Goal: Check status: Check status

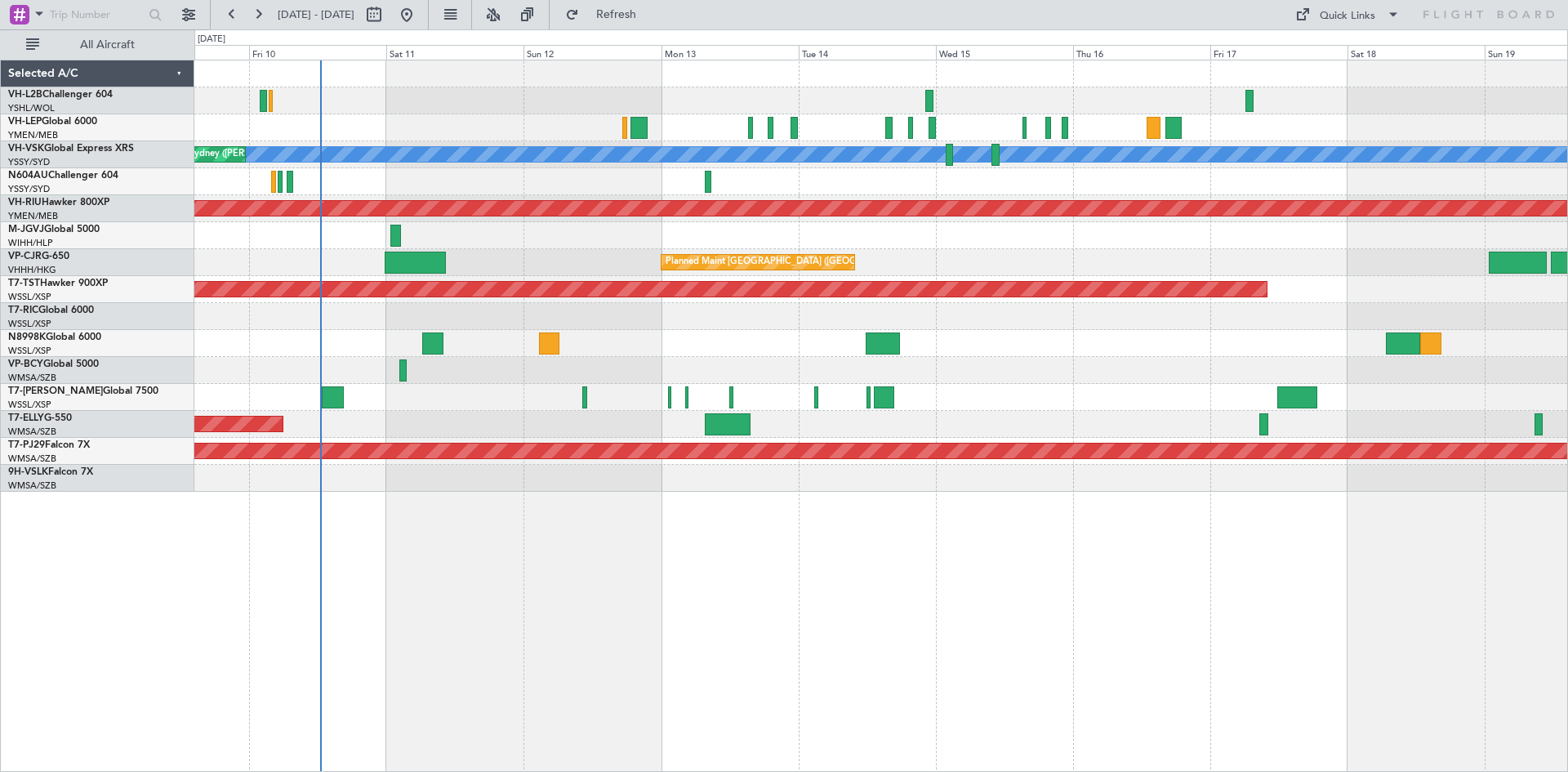
click at [555, 375] on div at bounding box center [881, 370] width 1373 height 27
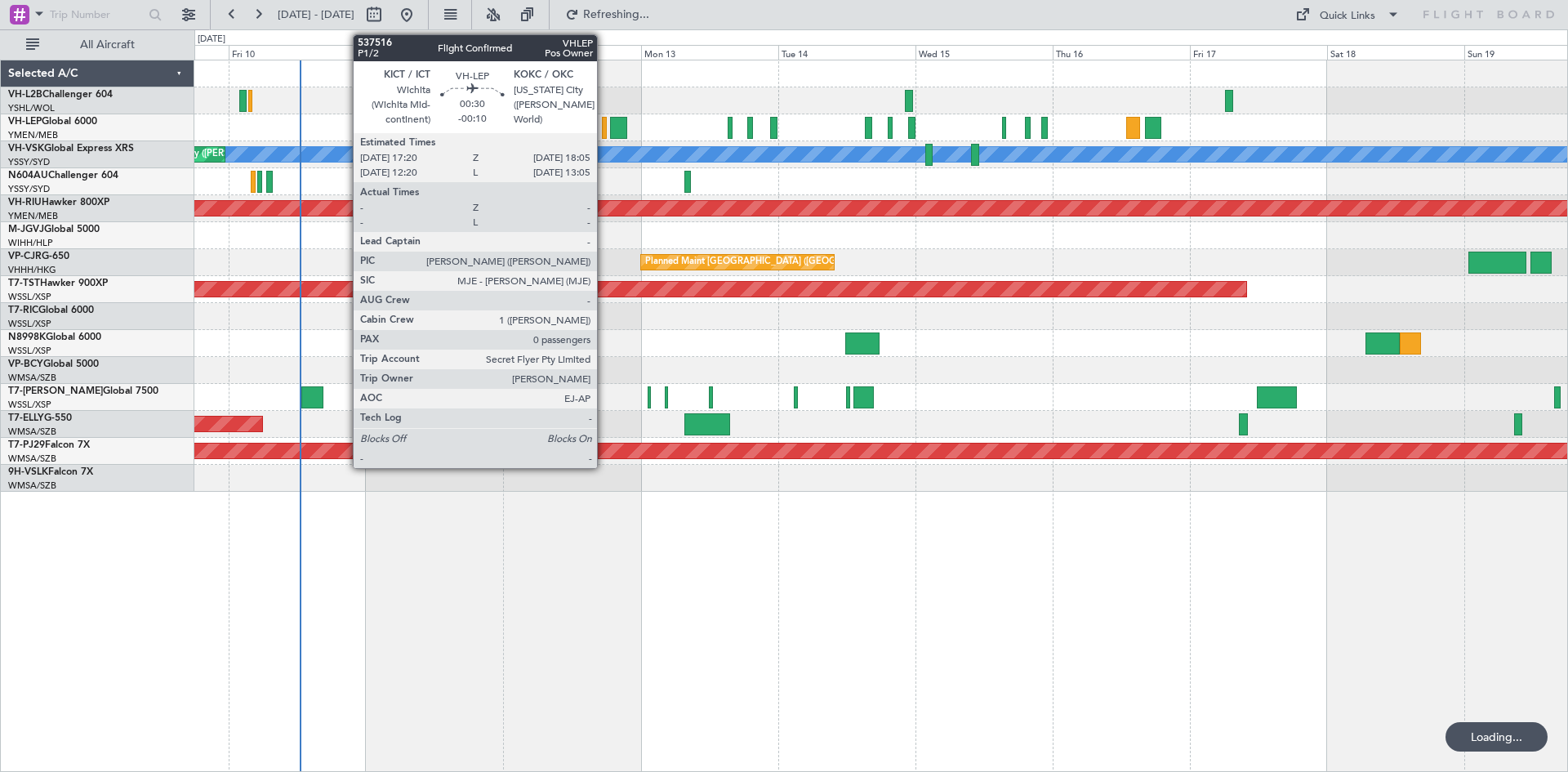
click at [604, 131] on div at bounding box center [604, 128] width 5 height 22
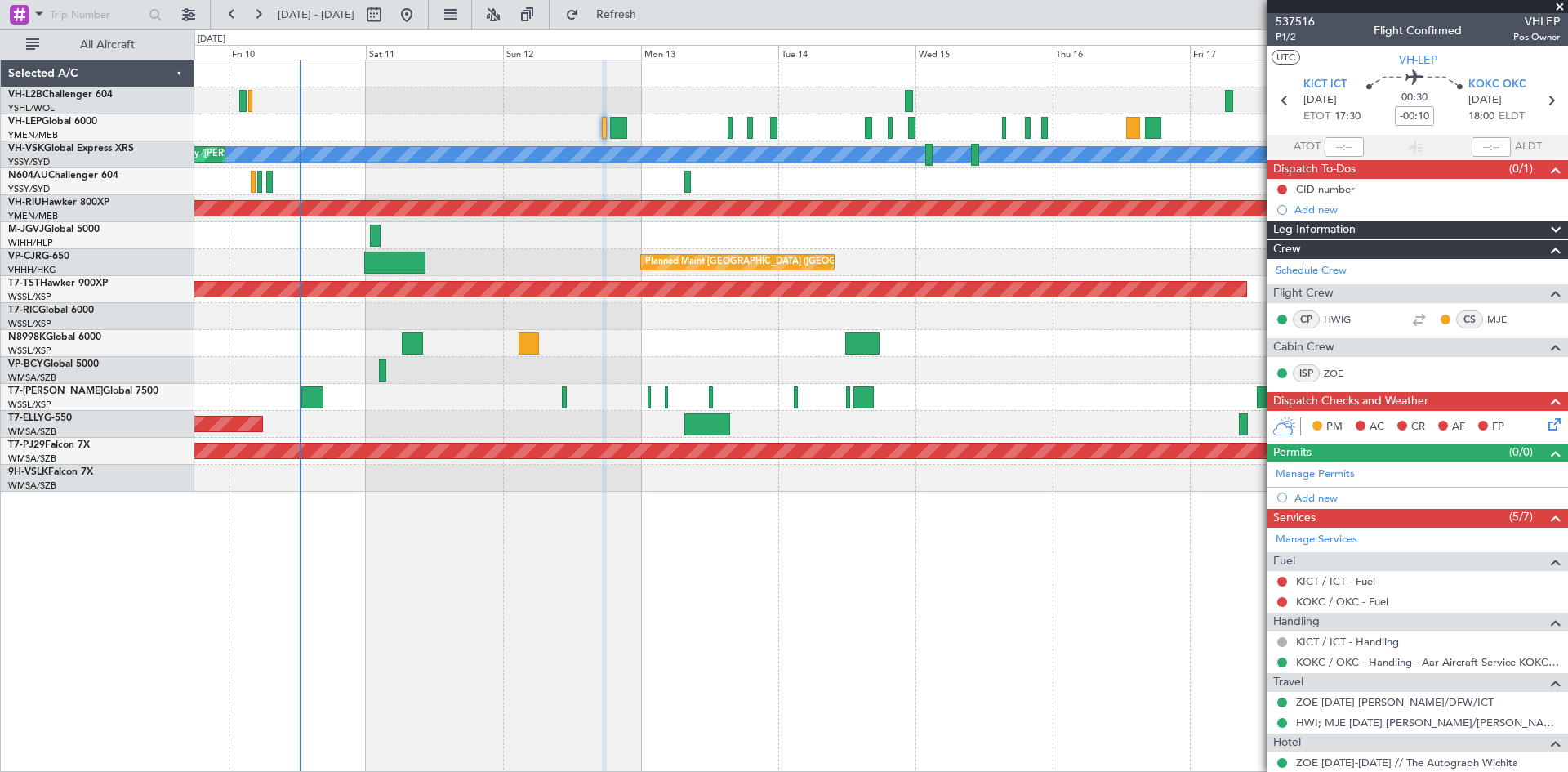
scroll to position [67, 0]
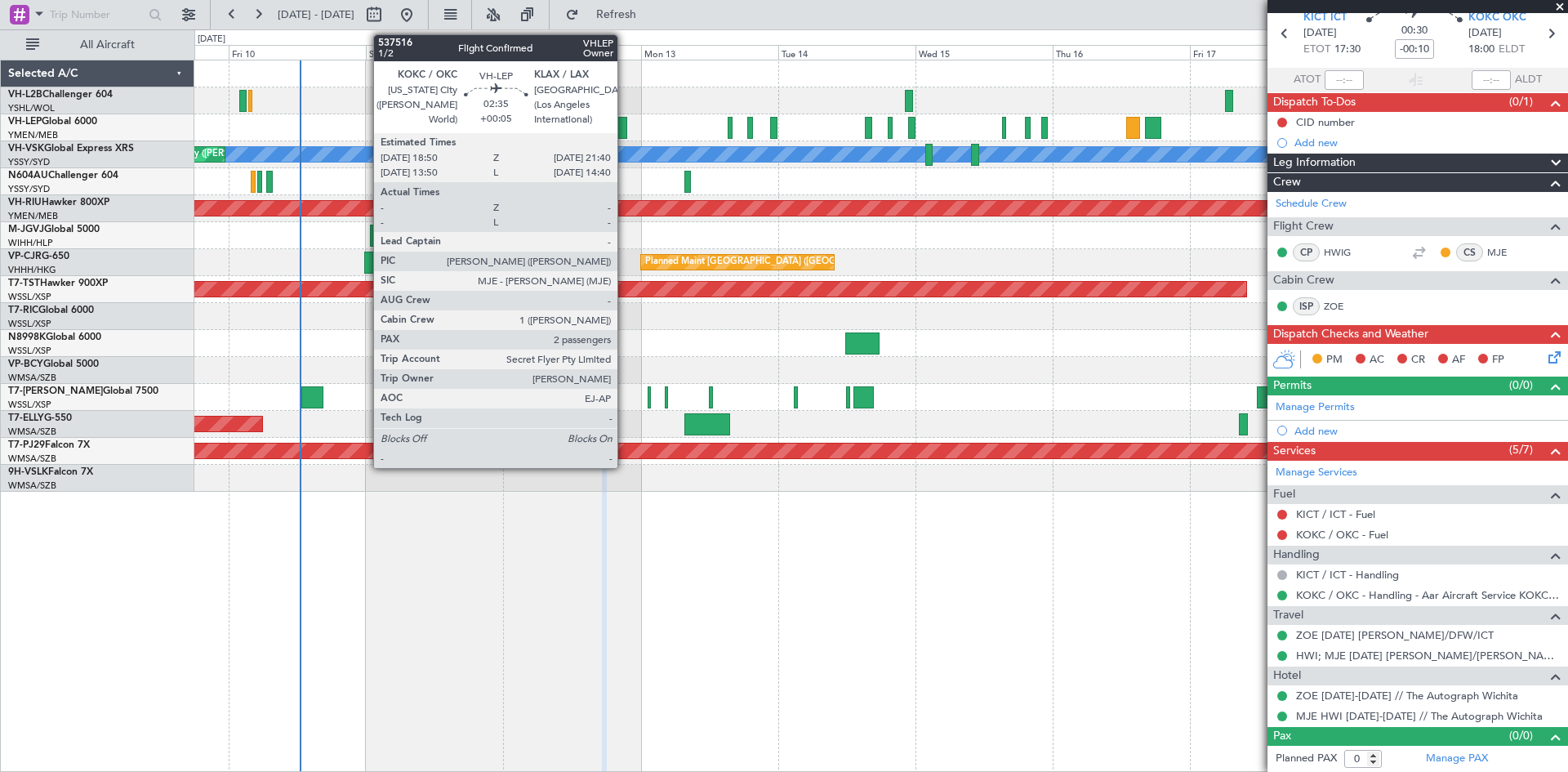
click at [623, 137] on div at bounding box center [618, 128] width 16 height 22
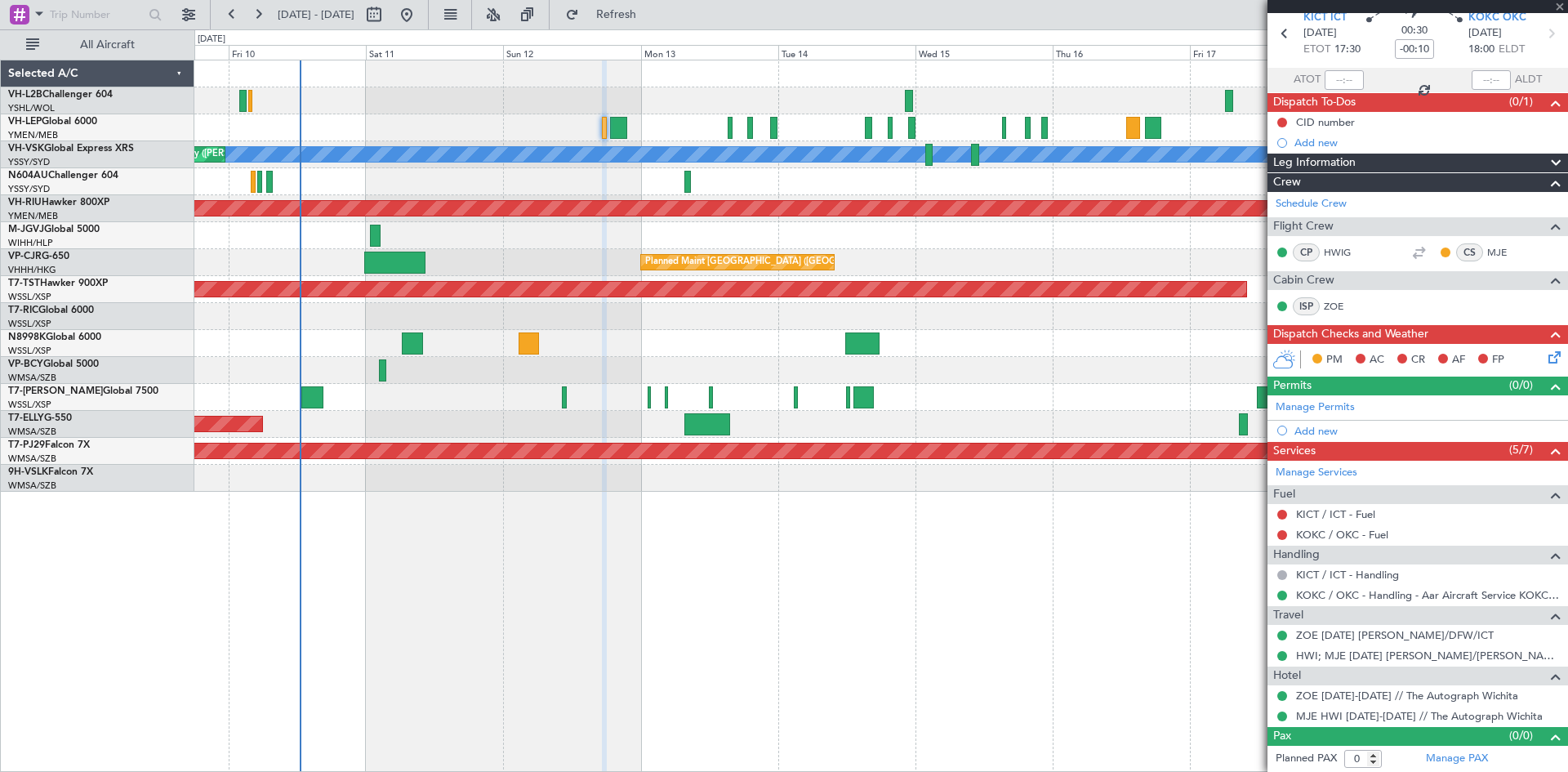
type input "+00:05"
type input "2"
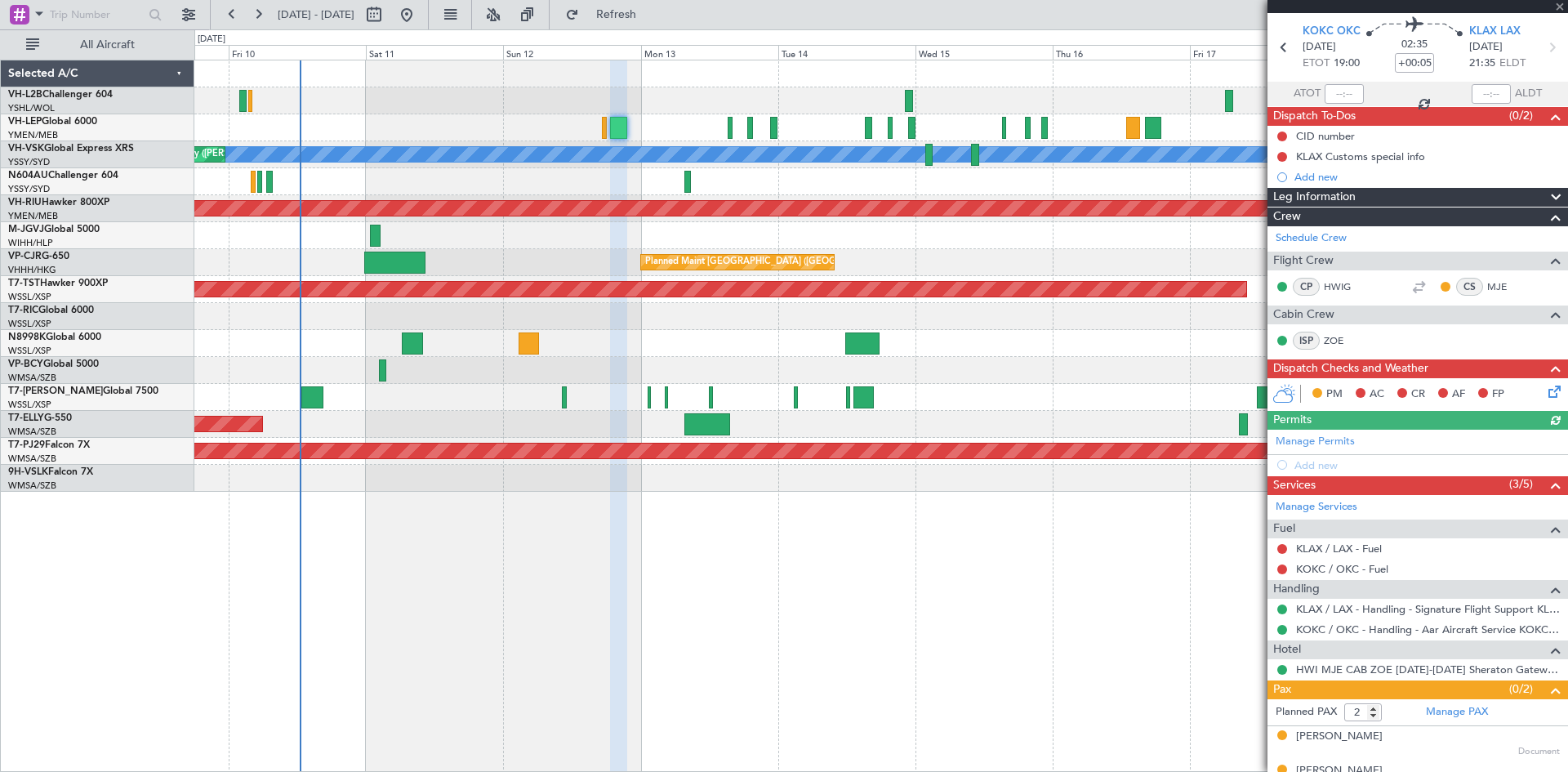
scroll to position [75, 0]
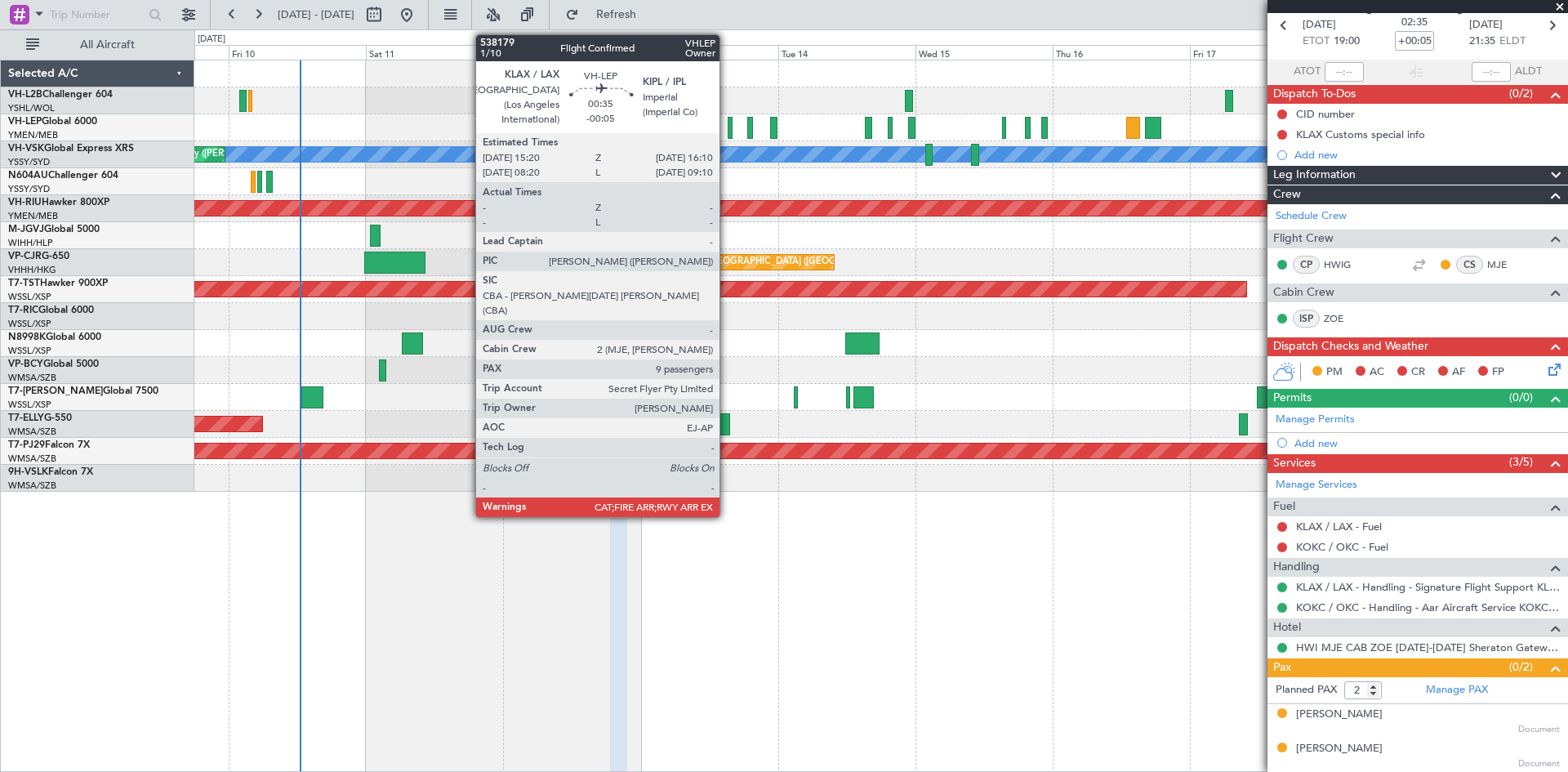
click at [728, 132] on div at bounding box center [730, 128] width 5 height 22
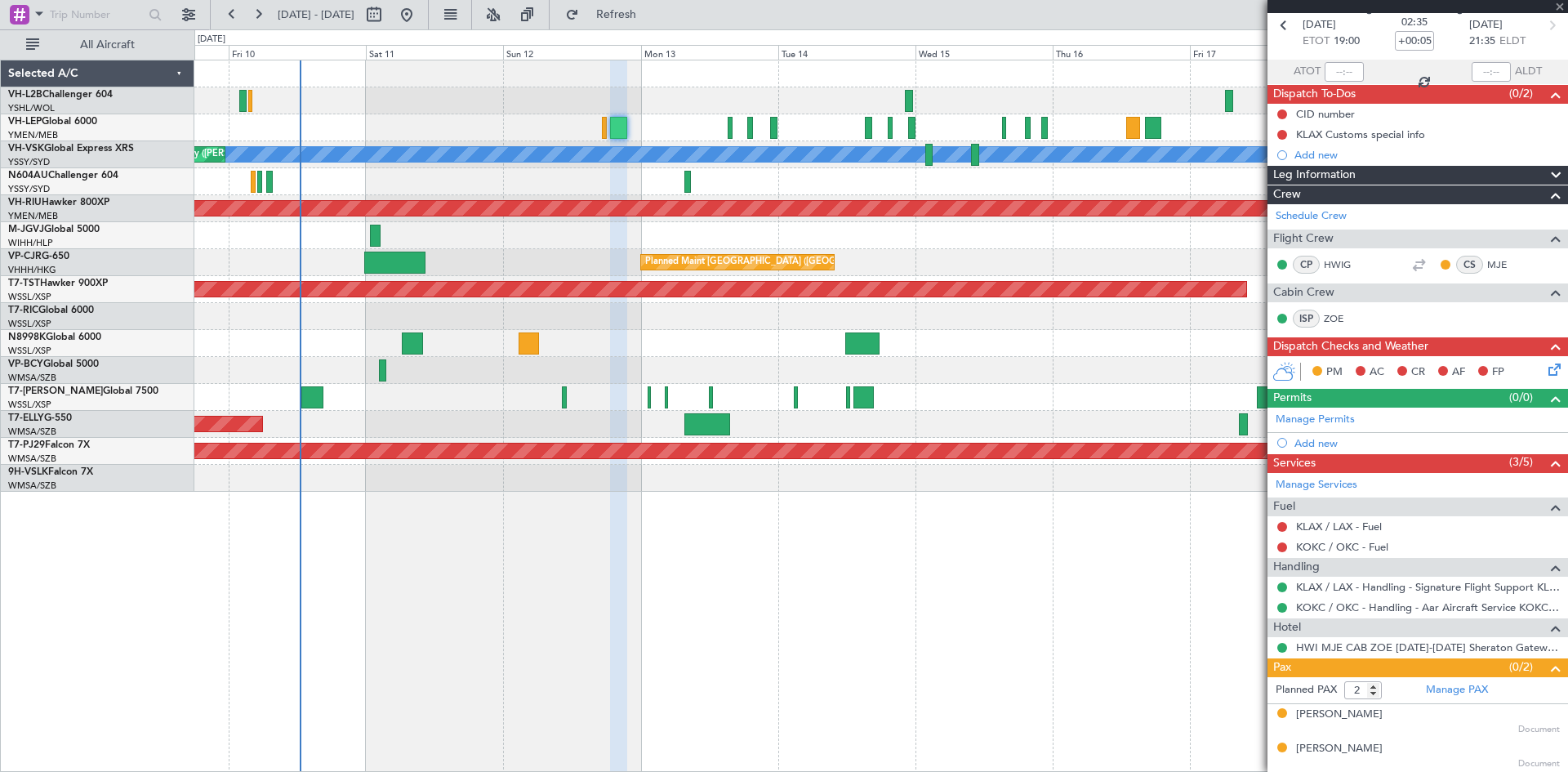
type input "-00:05"
type input "9"
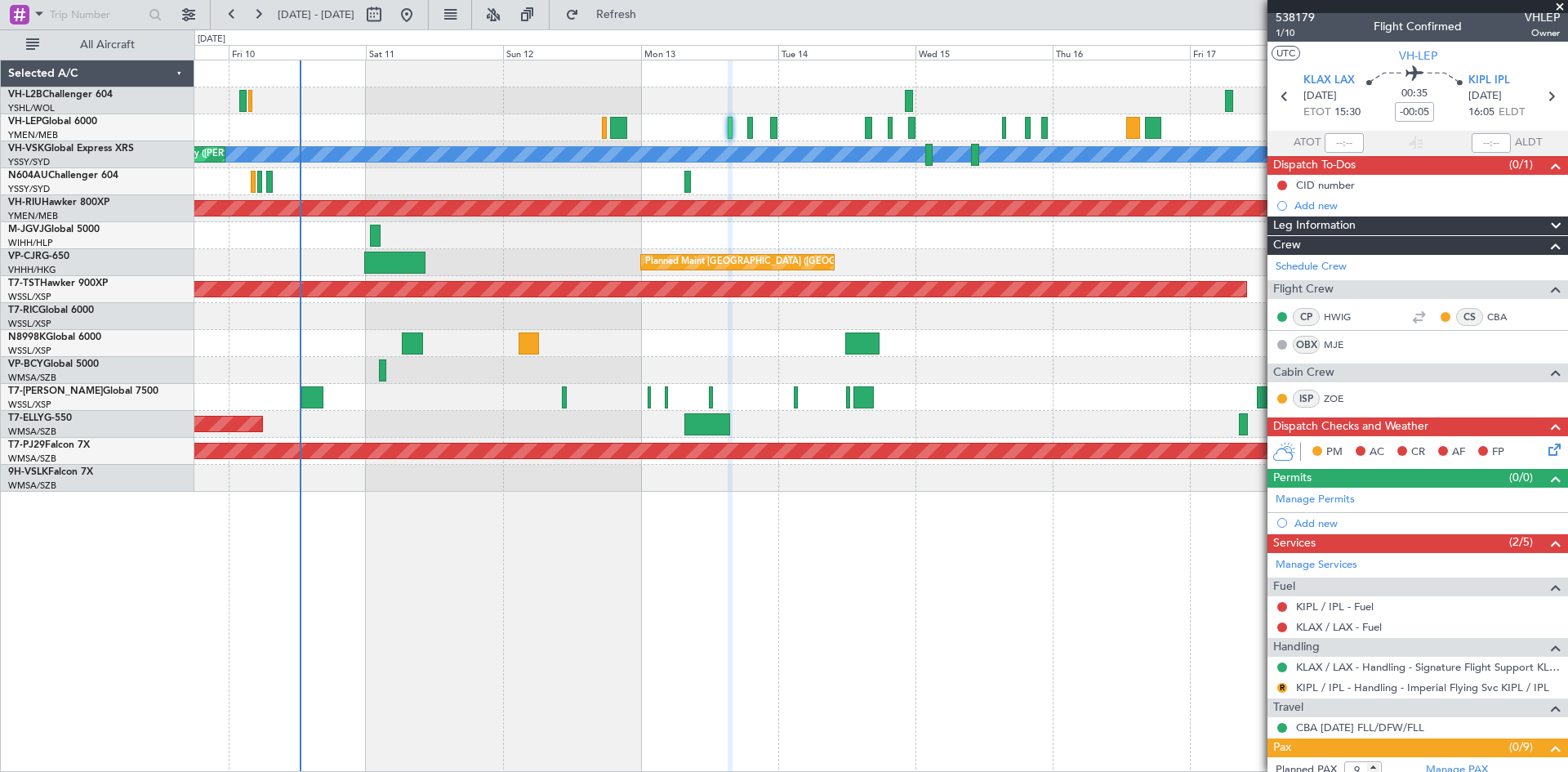
scroll to position [0, 0]
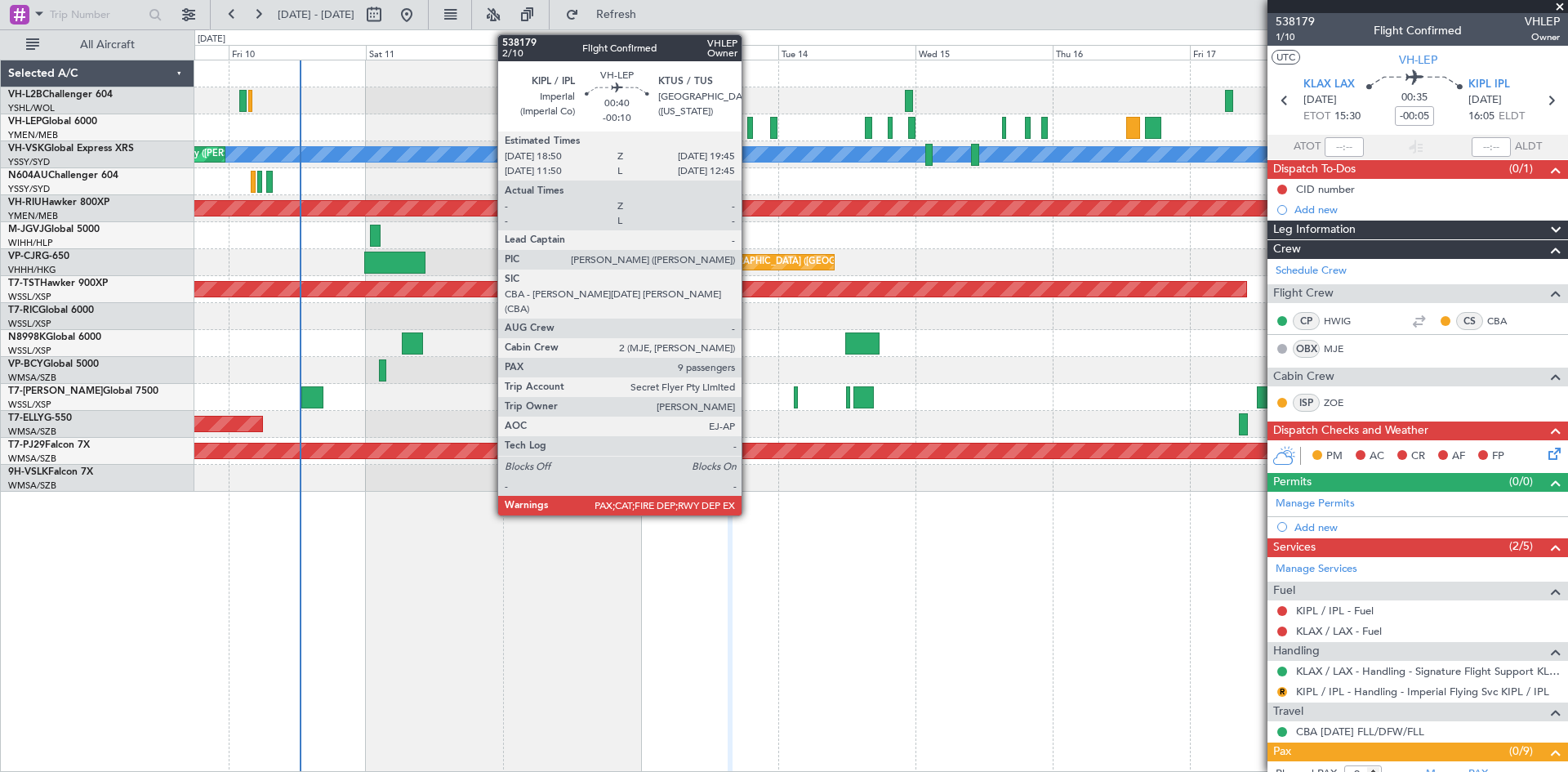
click at [749, 134] on div at bounding box center [750, 128] width 6 height 22
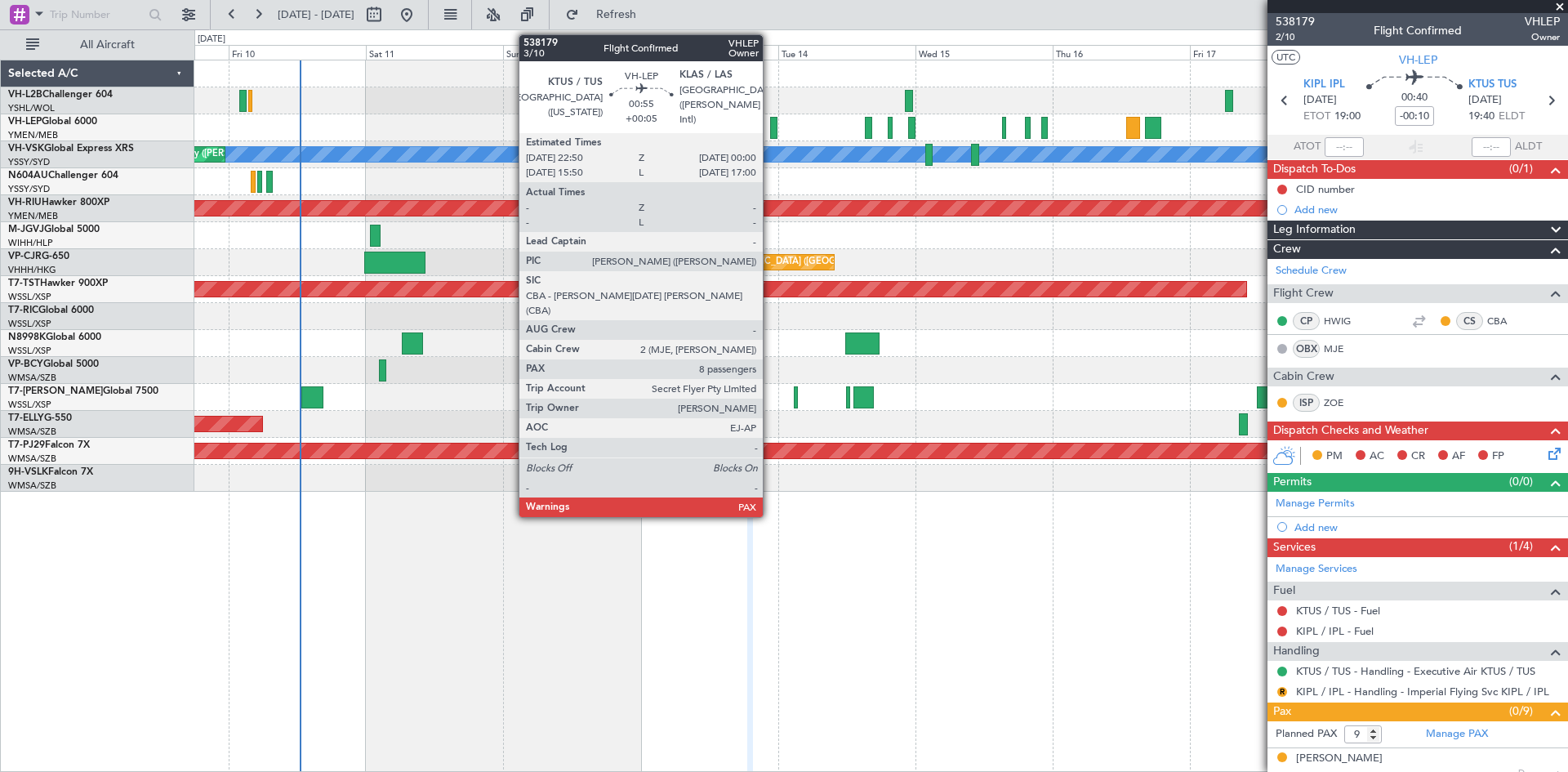
click at [771, 124] on div at bounding box center [774, 128] width 7 height 22
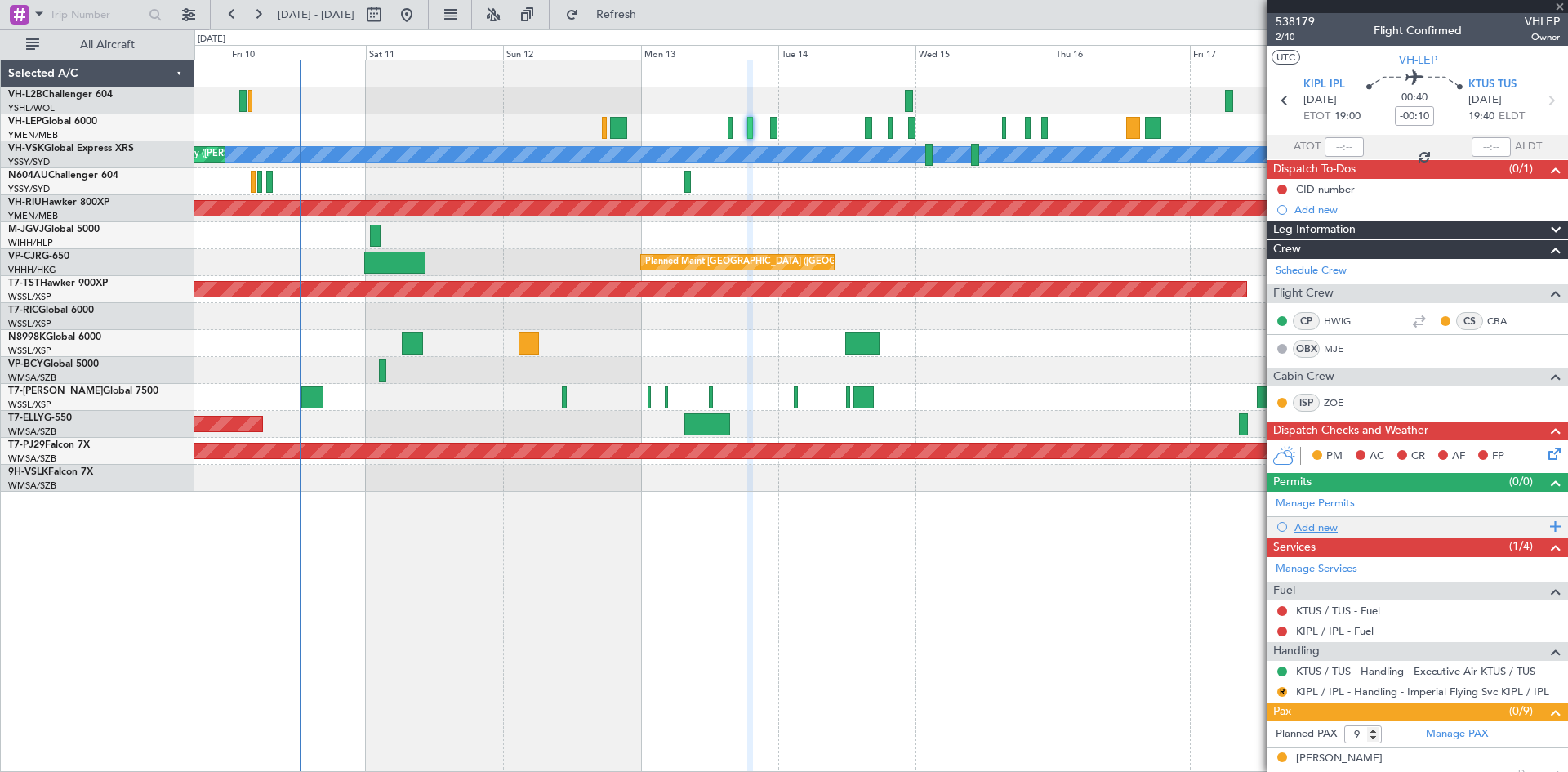
type input "+00:05"
type input "8"
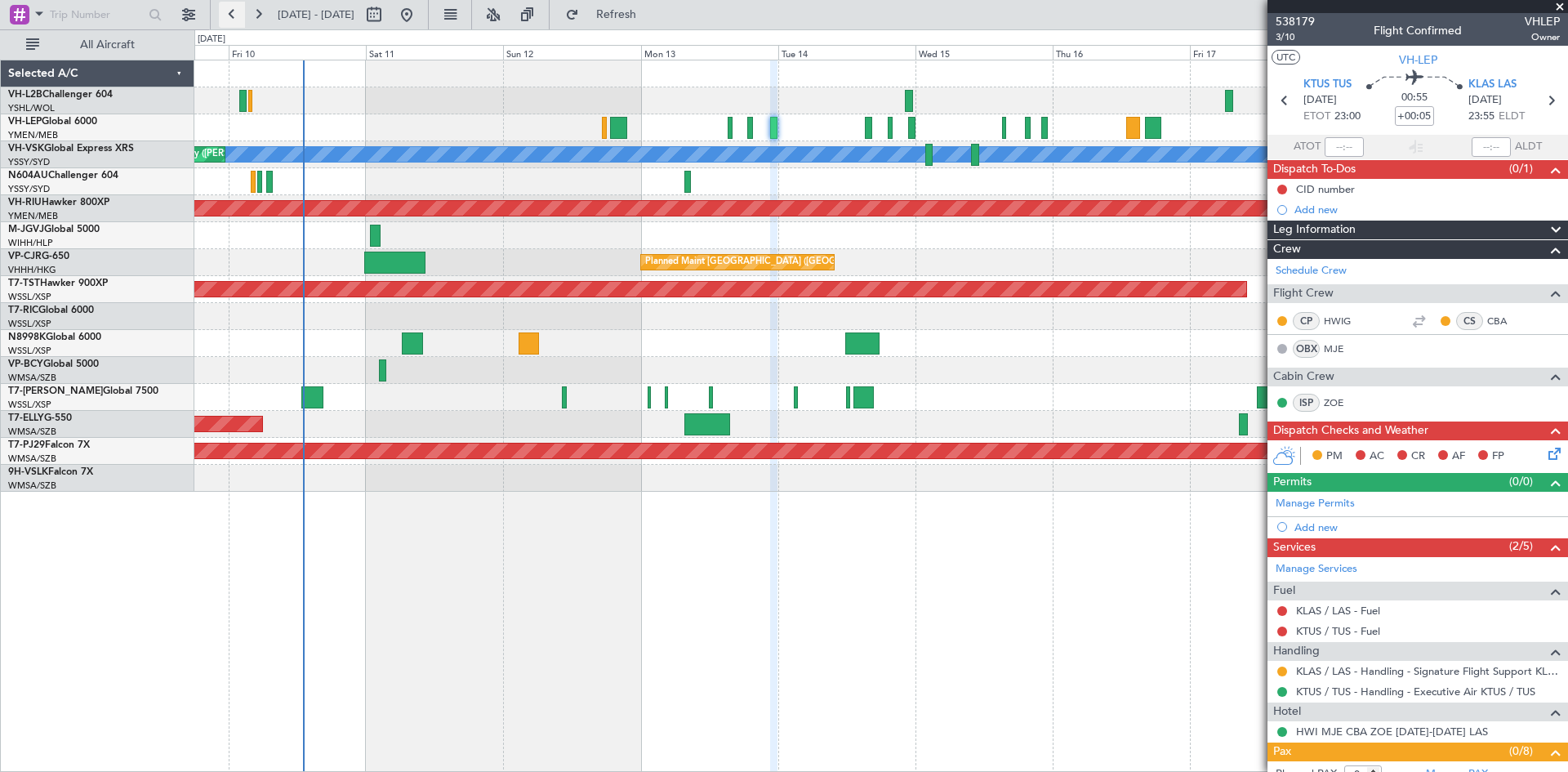
click at [240, 14] on button at bounding box center [232, 15] width 26 height 26
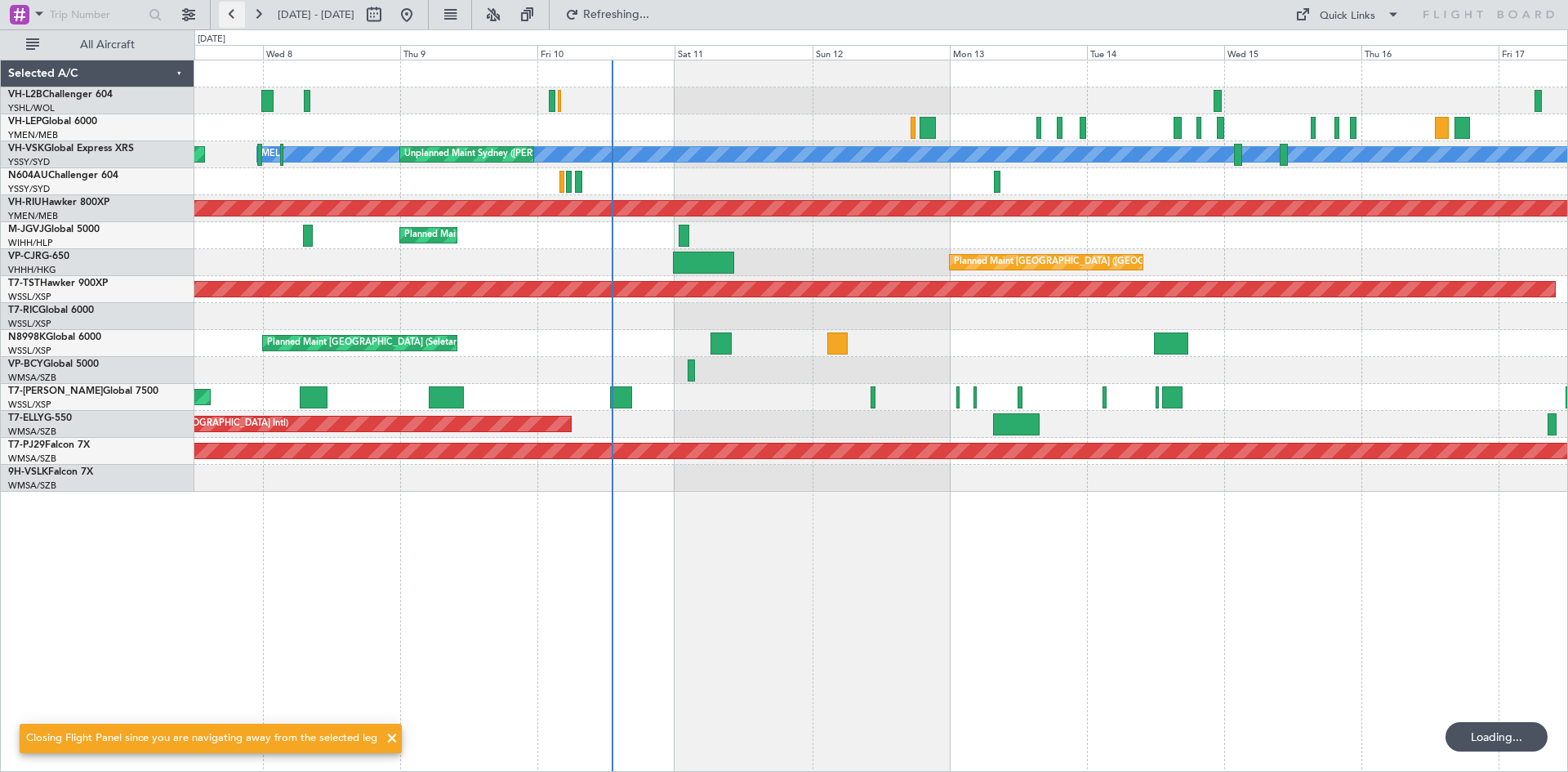
click at [240, 14] on button at bounding box center [232, 15] width 26 height 26
